Goal: Transaction & Acquisition: Obtain resource

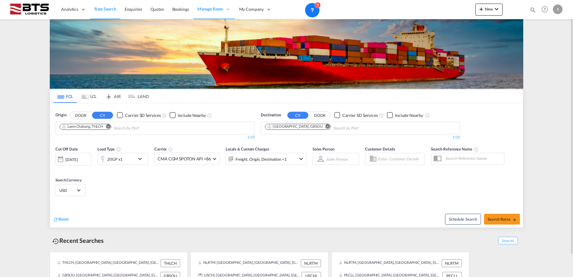
click at [110, 127] on md-icon "Remove" at bounding box center [108, 126] width 4 height 4
type input "[PERSON_NAME]"
click at [101, 164] on div "[PERSON_NAME] dam [GEOGRAPHIC_DATA] NLRTM" at bounding box center [106, 169] width 114 height 18
click at [326, 127] on md-icon "Remove" at bounding box center [328, 126] width 4 height 4
paste input "[GEOGRAPHIC_DATA]"
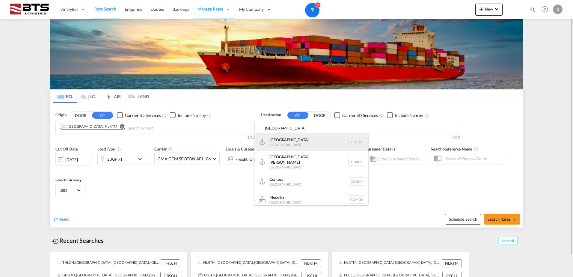
type input "[GEOGRAPHIC_DATA]"
click at [298, 146] on div "[GEOGRAPHIC_DATA] [GEOGRAPHIC_DATA] COCTG" at bounding box center [312, 142] width 114 height 18
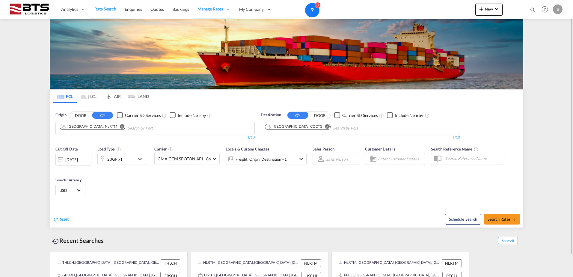
click at [252, 191] on div "Cut Off Date [DATE] [DATE] Load Type 20GP x1 Carrier CMA CGM SPOTON API +86 Onl…" at bounding box center [286, 172] width 473 height 58
click at [488, 219] on span "Search Rates" at bounding box center [502, 219] width 29 height 5
type input "NLRTM to COCTG / [DATE]"
